Goal: Find contact information: Find contact information

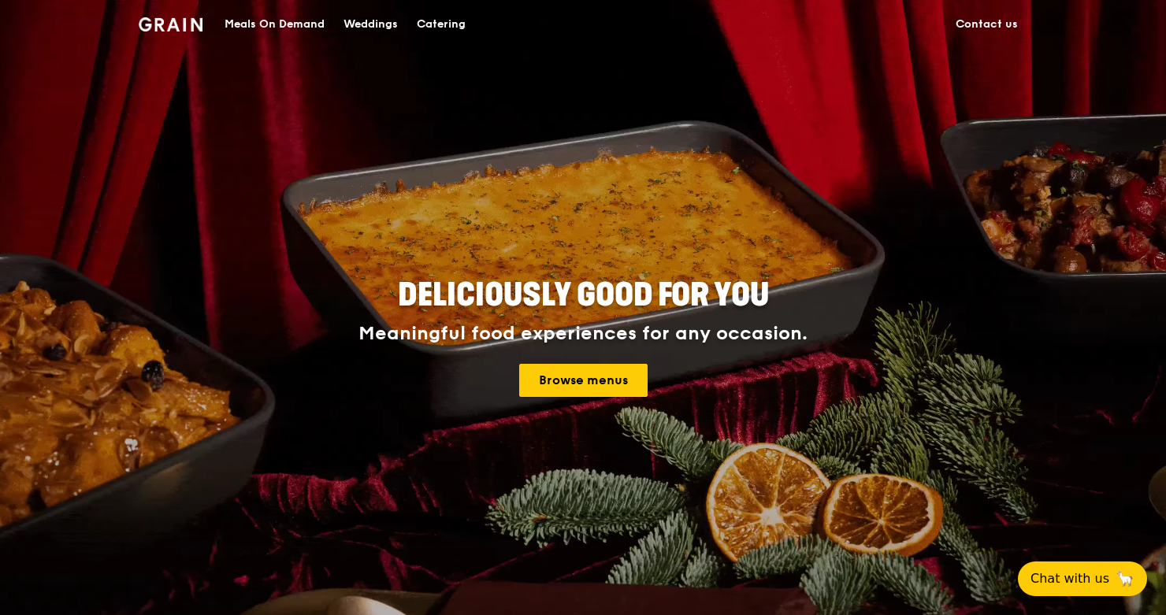
click at [984, 25] on link "Contact us" at bounding box center [986, 24] width 81 height 47
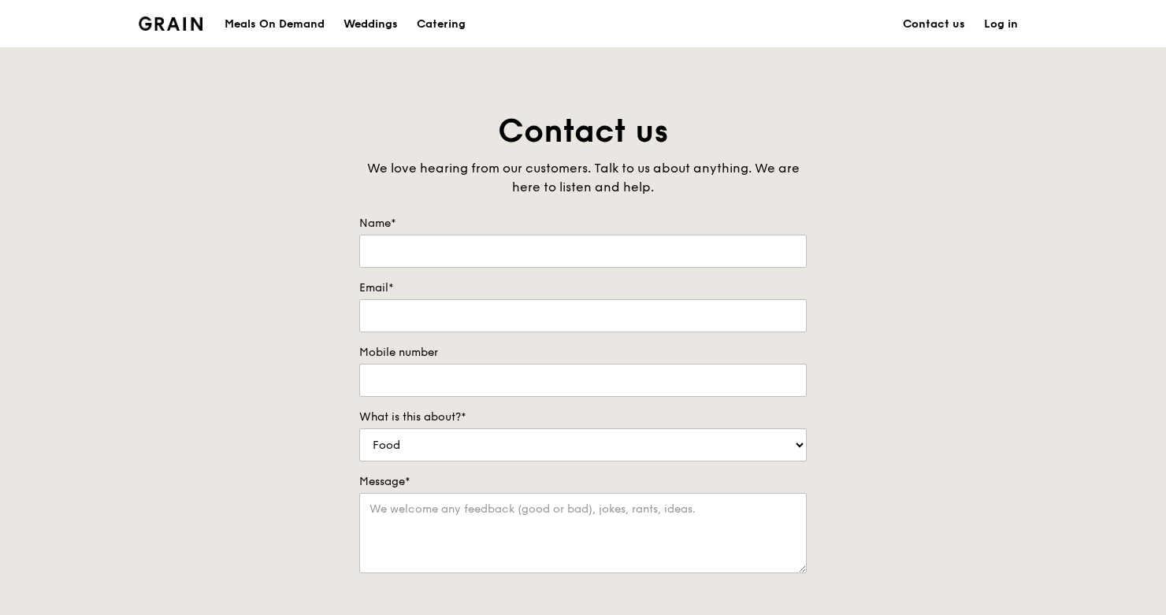
click at [920, 27] on link "Contact us" at bounding box center [934, 24] width 81 height 47
click at [280, 24] on div "Meals On Demand" at bounding box center [275, 24] width 100 height 47
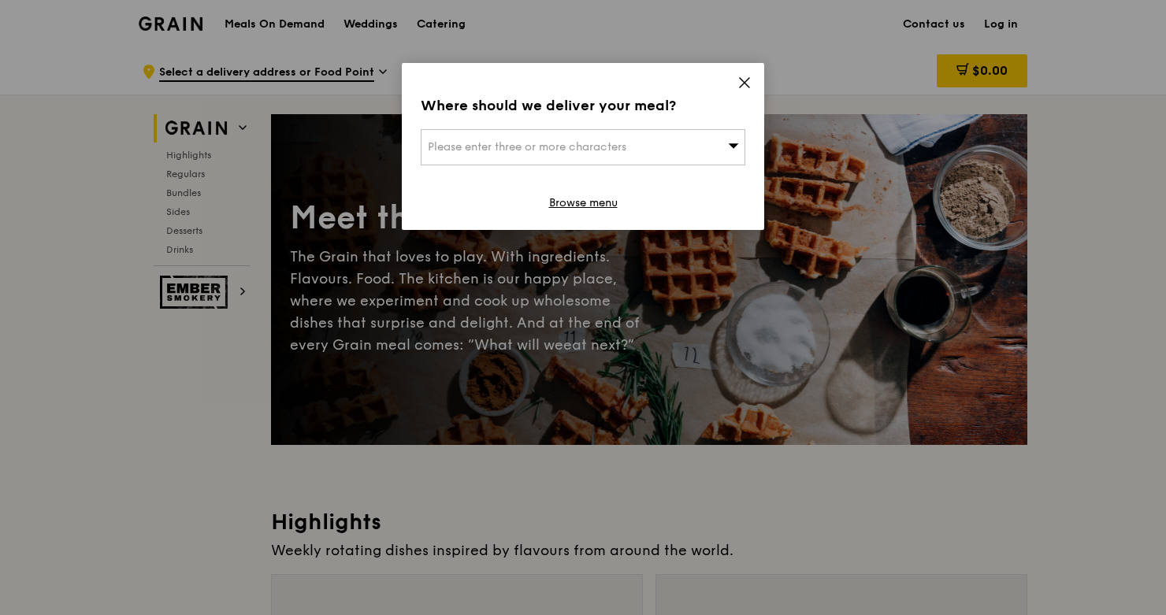
click at [745, 87] on icon at bounding box center [745, 83] width 14 height 14
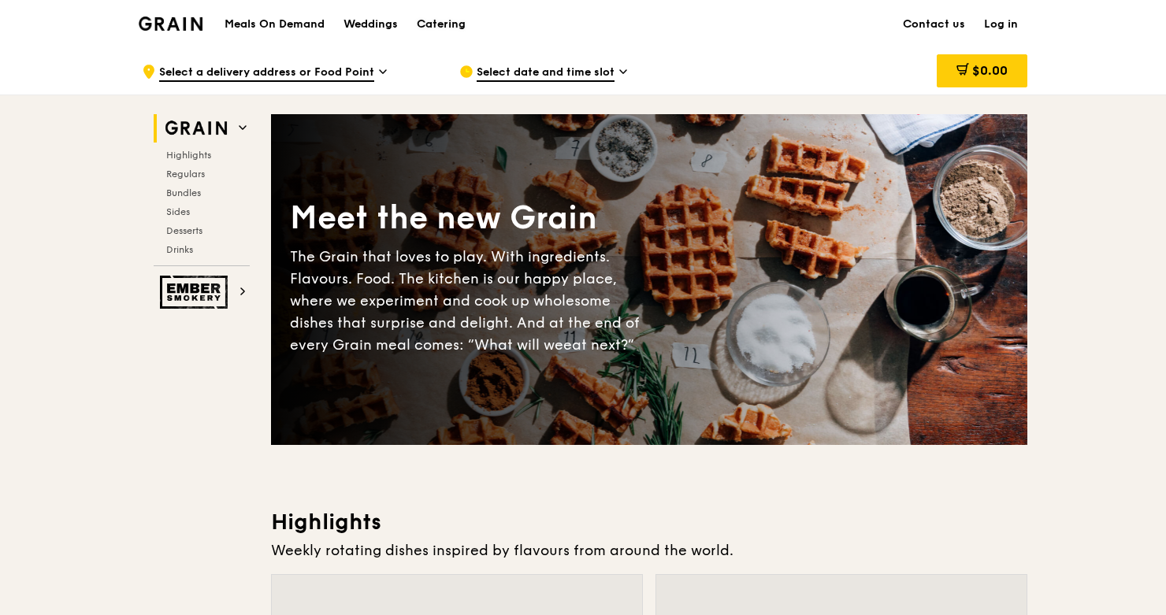
click at [448, 20] on div "Catering" at bounding box center [441, 24] width 49 height 47
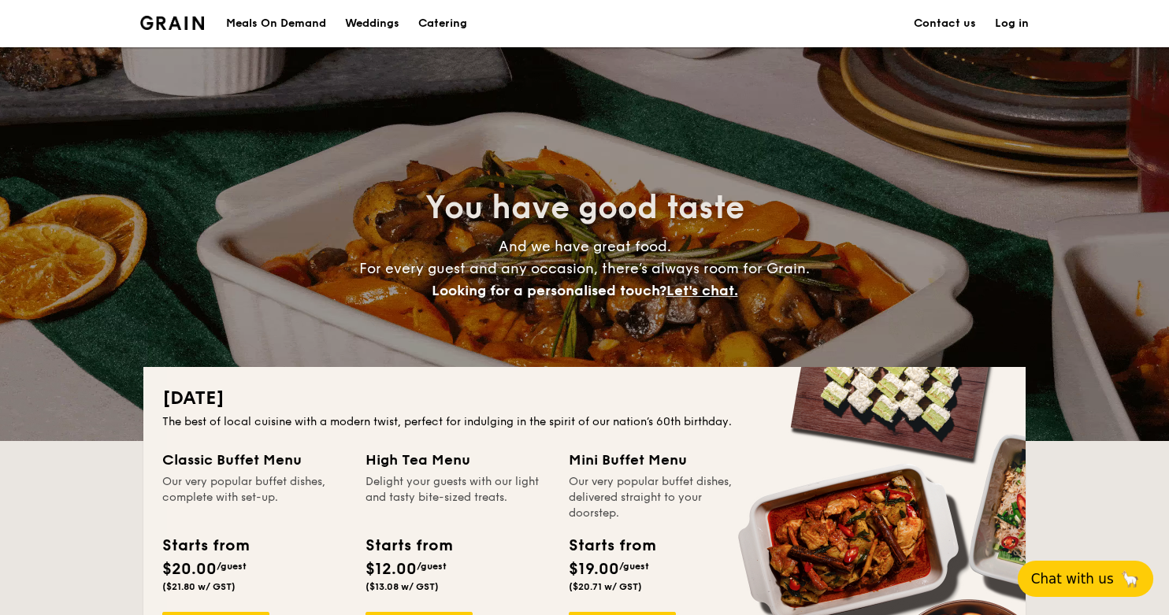
click at [1081, 574] on button "Chat with us 🦙" at bounding box center [1086, 579] width 136 height 36
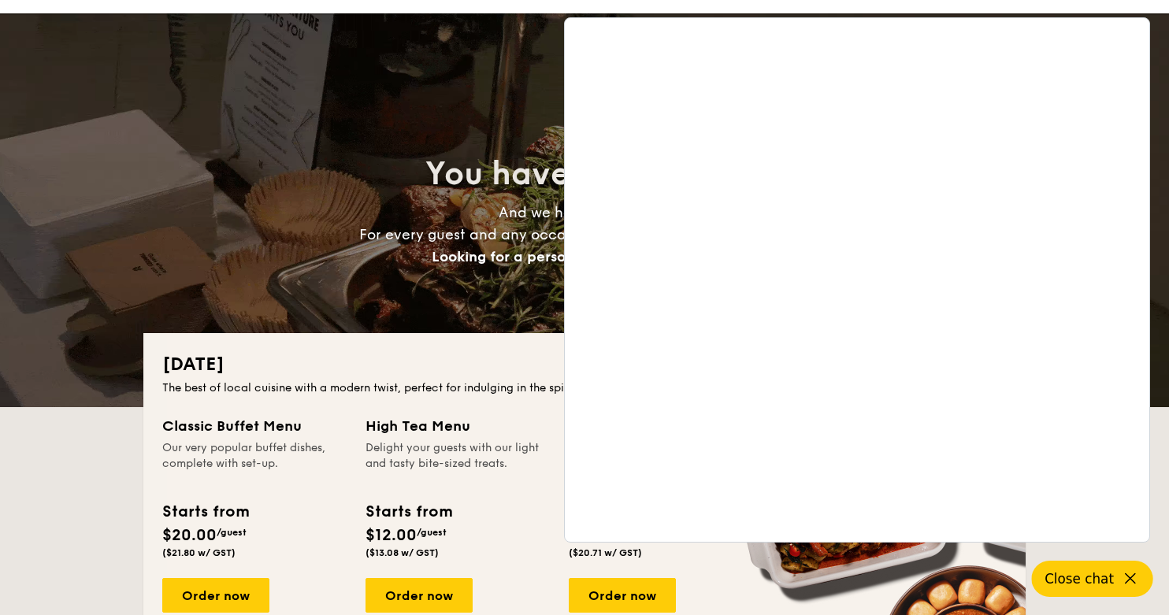
scroll to position [35, 0]
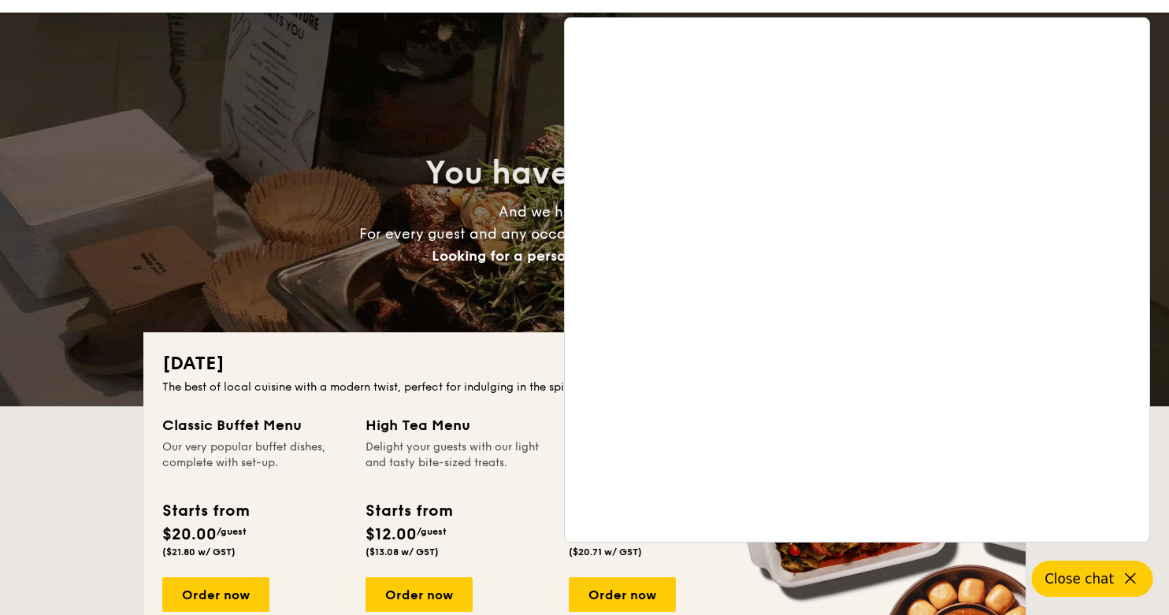
click at [419, 105] on div "You have good taste And we have great food. For every guest and any occasion, t…" at bounding box center [584, 210] width 883 height 394
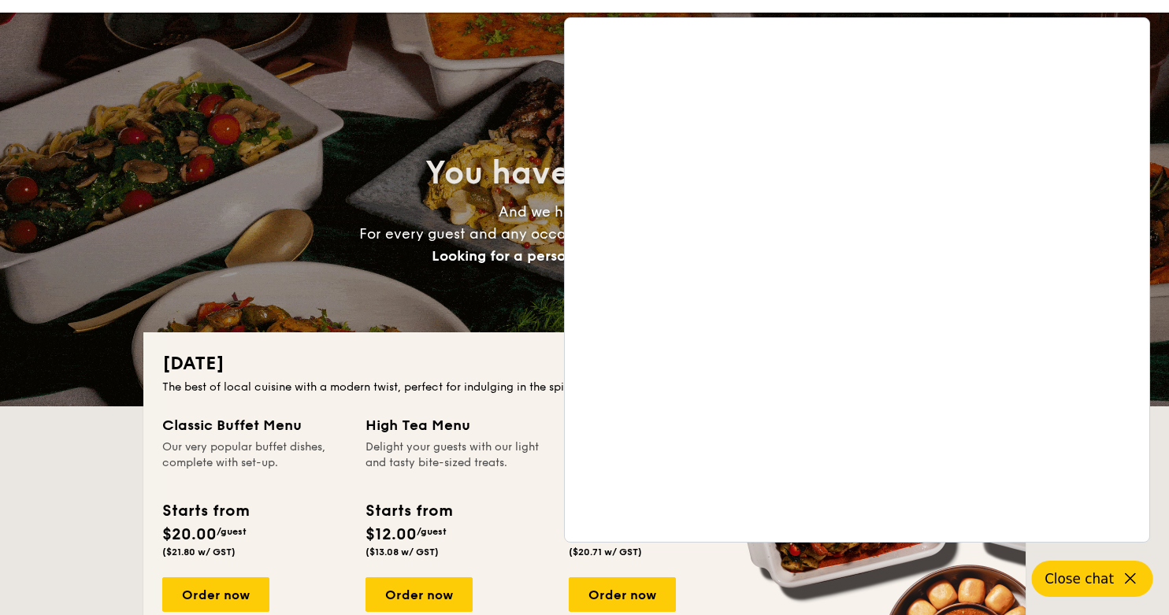
click at [448, 71] on div "You have good taste And we have great food. For every guest and any occasion, t…" at bounding box center [584, 210] width 883 height 394
click at [1098, 582] on span "Close chat" at bounding box center [1079, 579] width 69 height 16
